Goal: Find specific page/section

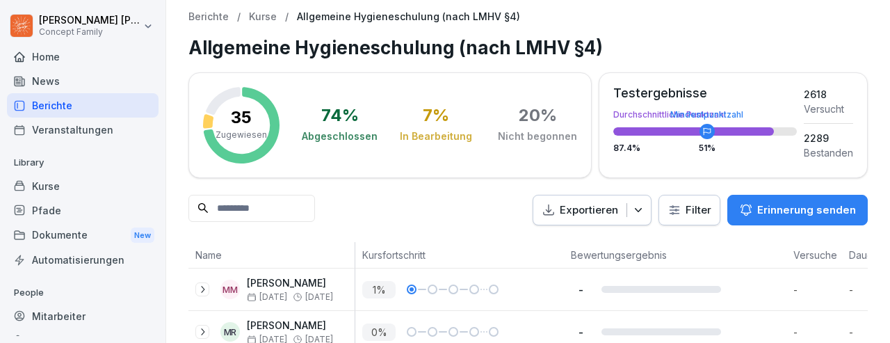
click at [71, 110] on div "Berichte" at bounding box center [83, 105] width 152 height 24
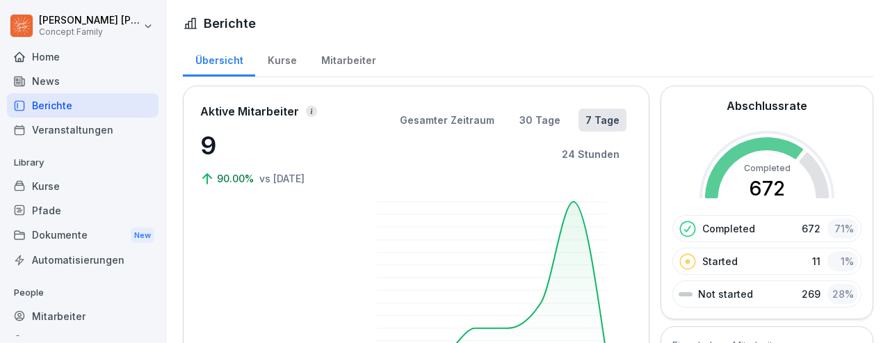
click at [77, 59] on div "Home" at bounding box center [83, 57] width 152 height 24
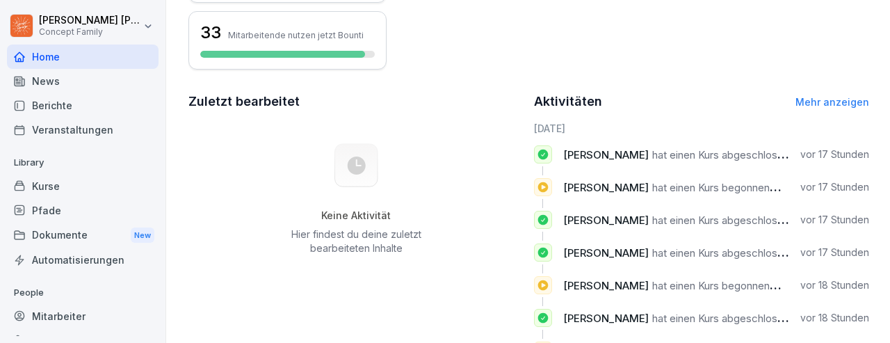
scroll to position [501, 0]
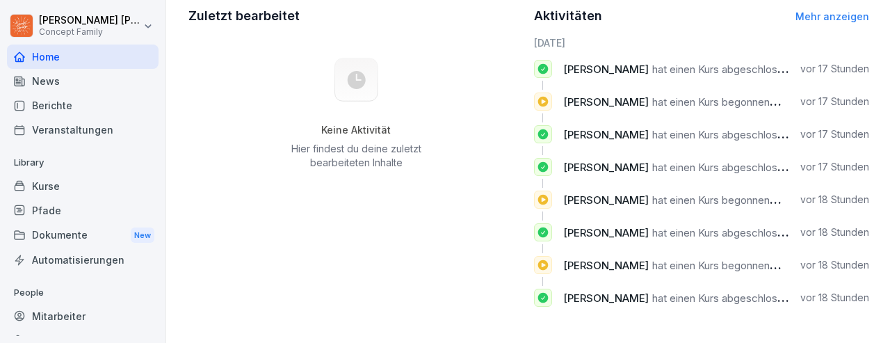
click at [93, 109] on div "Berichte" at bounding box center [83, 105] width 152 height 24
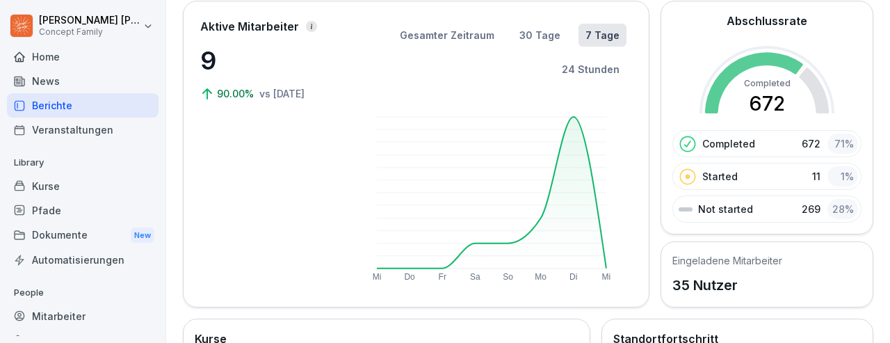
click at [93, 109] on div "Berichte" at bounding box center [83, 105] width 152 height 24
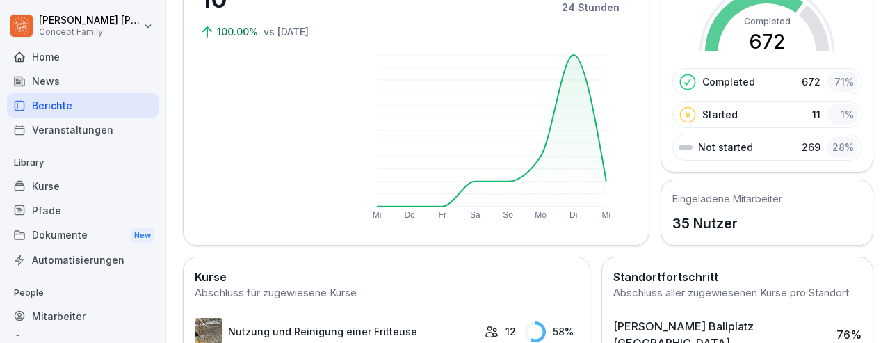
scroll to position [0, 0]
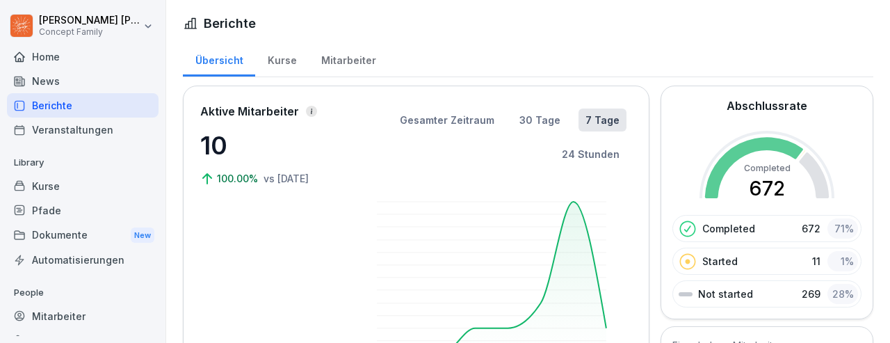
click at [344, 57] on div "Mitarbeiter" at bounding box center [348, 58] width 79 height 35
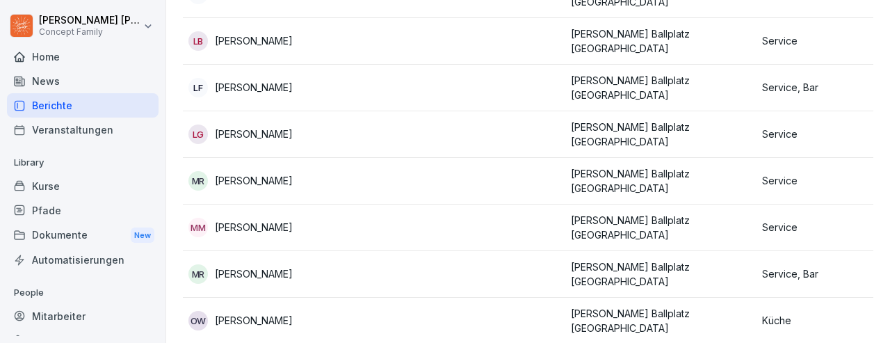
click at [449, 205] on td at bounding box center [469, 228] width 191 height 47
click at [449, 201] on div at bounding box center [445, 171] width 890 height 343
